Goal: Transaction & Acquisition: Purchase product/service

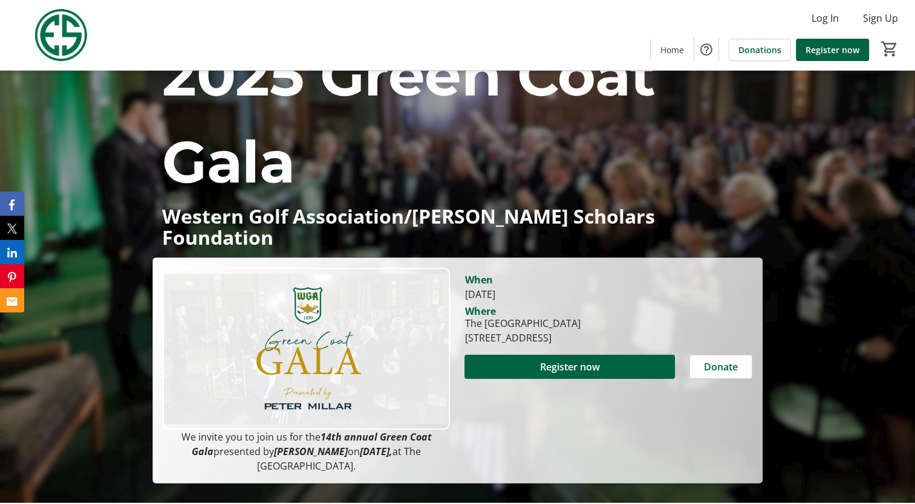
scroll to position [60, 0]
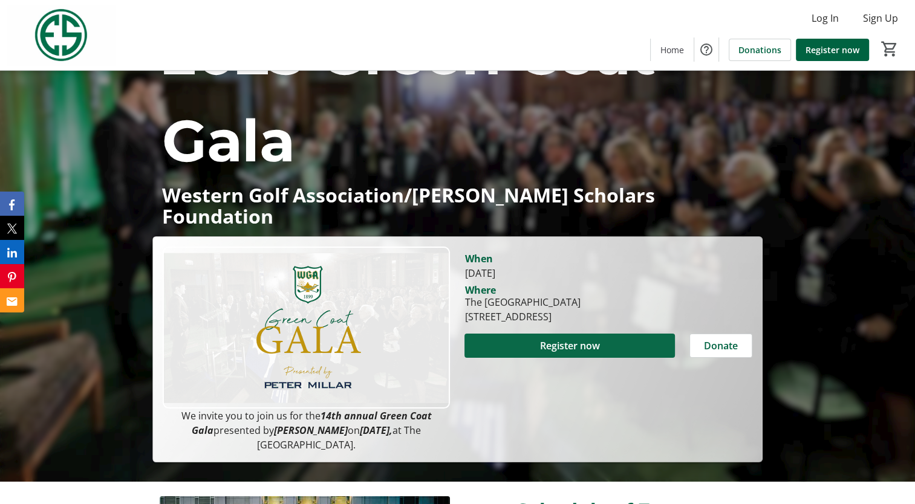
click at [585, 331] on span at bounding box center [569, 345] width 210 height 29
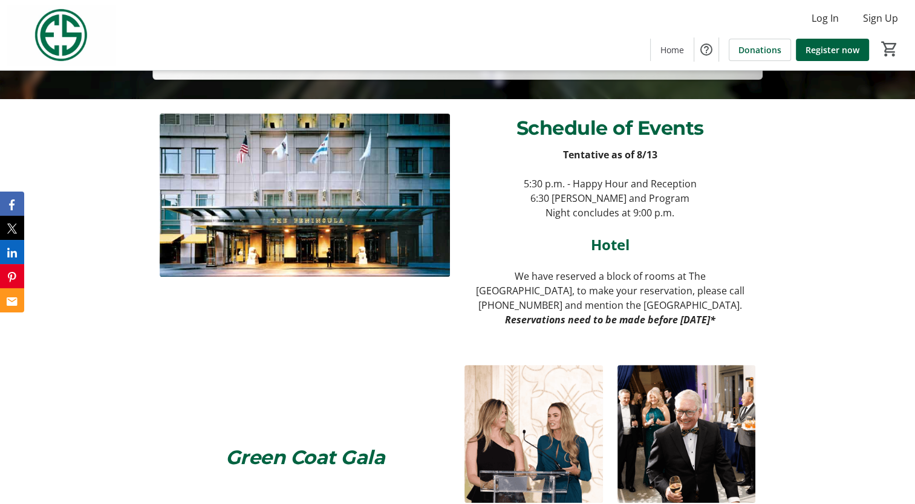
scroll to position [20, 0]
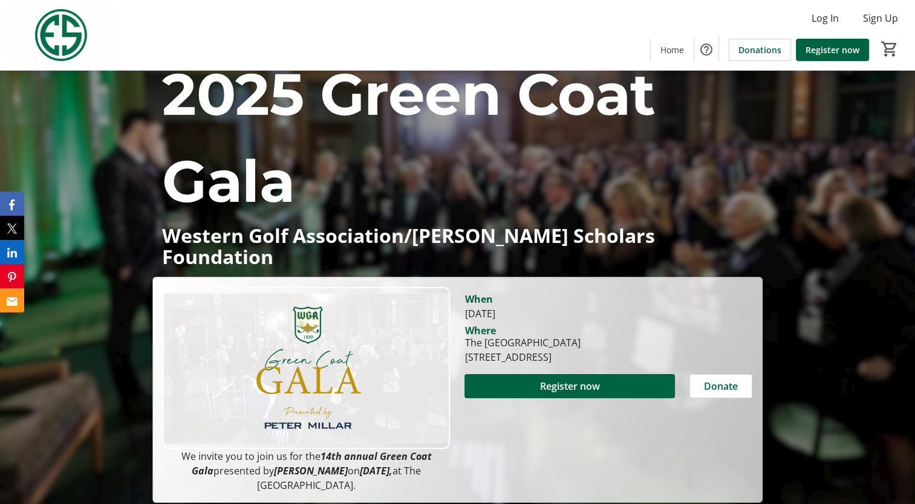
click at [10, 131] on div "2025 Green Coat Gala Western Golf Association/Evans Scholars Foundation 2025 Gr…" at bounding box center [457, 277] width 915 height 452
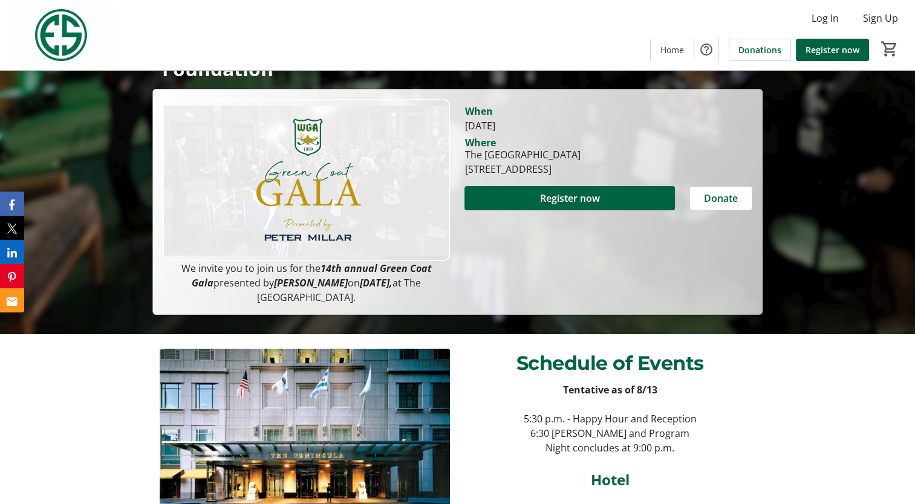
scroll to position [0, 0]
